Goal: Task Accomplishment & Management: Use online tool/utility

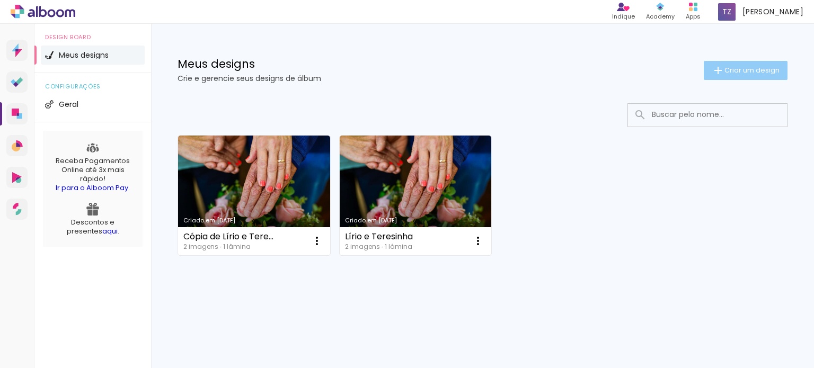
click at [739, 70] on span "Criar um design" at bounding box center [751, 70] width 55 height 7
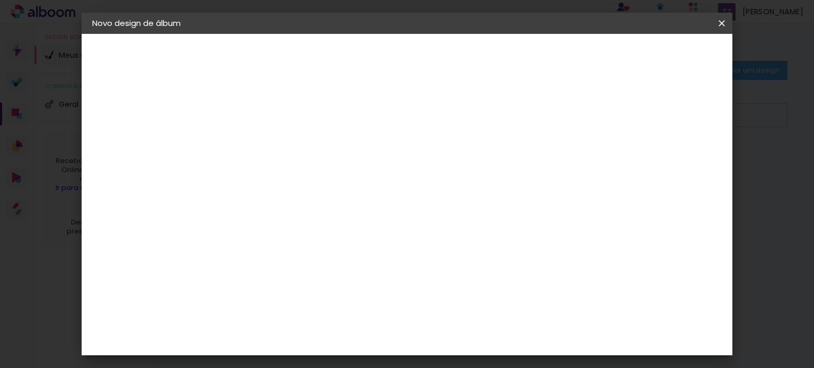
click at [265, 139] on input at bounding box center [265, 142] width 0 height 16
click at [265, 148] on input at bounding box center [265, 142] width 0 height 16
type input "Sirleni e [PERSON_NAME]"
type paper-input "Sirleni e [PERSON_NAME]"
click at [0, 0] on slot "Avançar" at bounding box center [0, 0] width 0 height 0
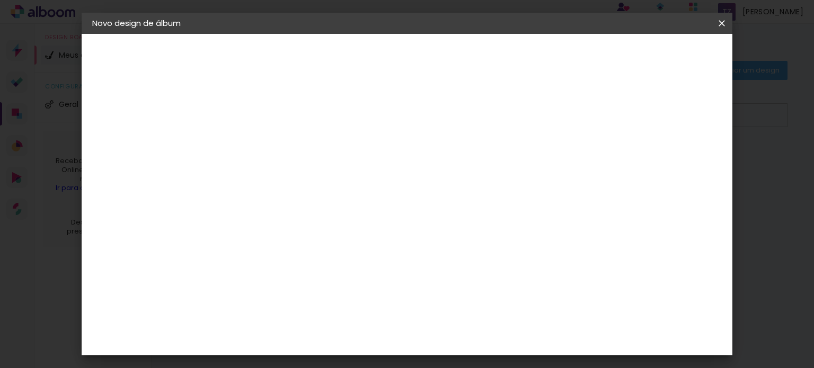
click at [320, 202] on input at bounding box center [292, 201] width 107 height 13
type input "sch"
type paper-input "sch"
click at [310, 245] on paper-item "Schlosser" at bounding box center [281, 239] width 93 height 23
click at [298, 235] on div "Schlosser" at bounding box center [278, 239] width 40 height 8
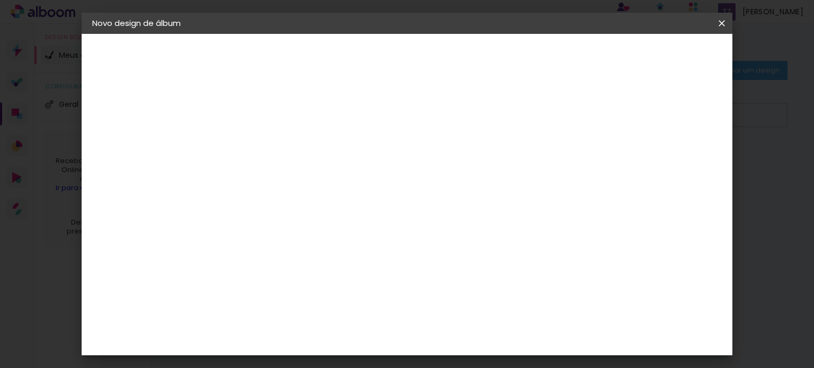
click at [298, 237] on div "Schlosser" at bounding box center [278, 239] width 40 height 8
click at [314, 231] on paper-item "Schlosser" at bounding box center [281, 239] width 93 height 23
click at [254, 236] on paper-item "Schlosser" at bounding box center [281, 239] width 93 height 23
click at [359, 157] on iron-icon at bounding box center [352, 161] width 13 height 13
click at [269, 195] on input "sch" at bounding box center [282, 201] width 86 height 13
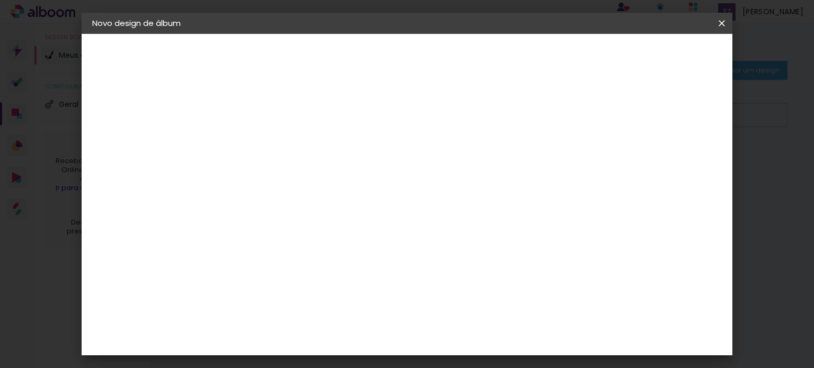
click at [276, 235] on div "Schlosser" at bounding box center [278, 239] width 40 height 8
drag, startPoint x: 244, startPoint y: 235, endPoint x: 263, endPoint y: 219, distance: 25.2
click at [245, 235] on img at bounding box center [246, 239] width 13 height 13
click at [325, 195] on input "sch" at bounding box center [282, 201] width 86 height 13
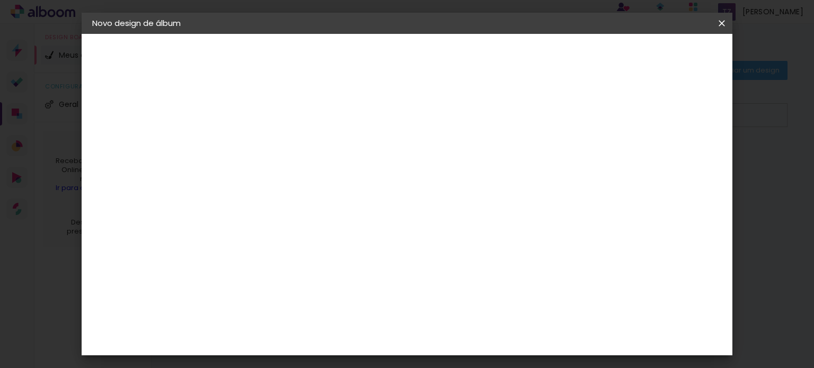
click at [325, 195] on input "sch" at bounding box center [282, 201] width 86 height 13
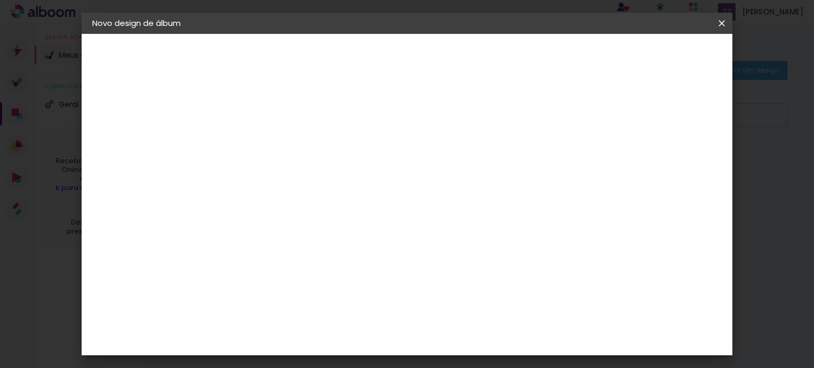
click at [463, 52] on paper-button "Avançar" at bounding box center [438, 56] width 52 height 18
click at [337, 356] on span "30 × 45" at bounding box center [312, 370] width 49 height 28
click at [0, 0] on slot "Avançar" at bounding box center [0, 0] width 0 height 0
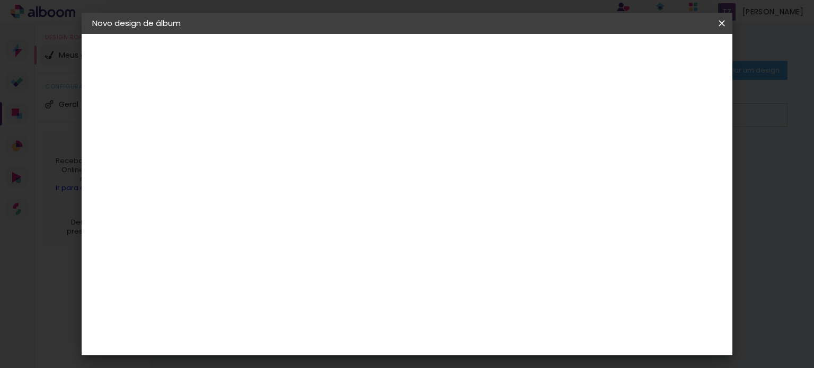
click at [595, 111] on div at bounding box center [591, 115] width 10 height 10
type paper-checkbox "on"
click at [595, 112] on div at bounding box center [591, 115] width 10 height 10
click at [655, 59] on span "Iniciar design" at bounding box center [631, 55] width 48 height 7
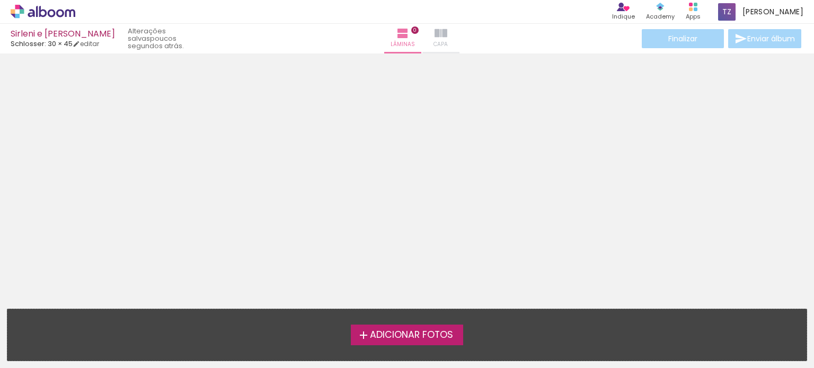
click at [434, 35] on iron-icon at bounding box center [440, 33] width 13 height 13
